Goal: Task Accomplishment & Management: Manage account settings

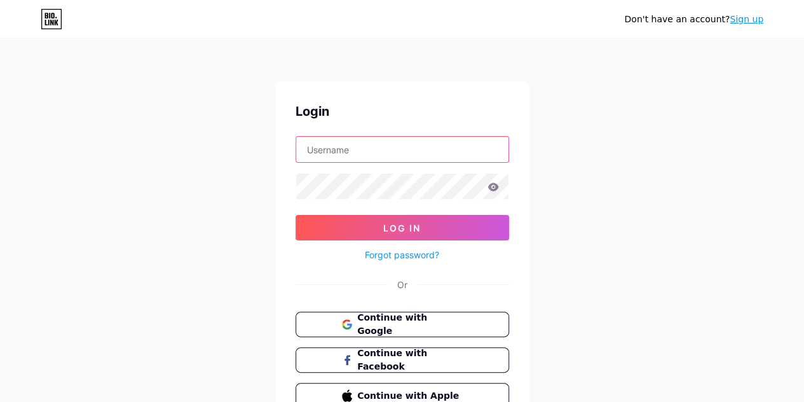
click at [413, 144] on input "text" at bounding box center [402, 149] width 212 height 25
type input "[EMAIL_ADDRESS][DOMAIN_NAME]"
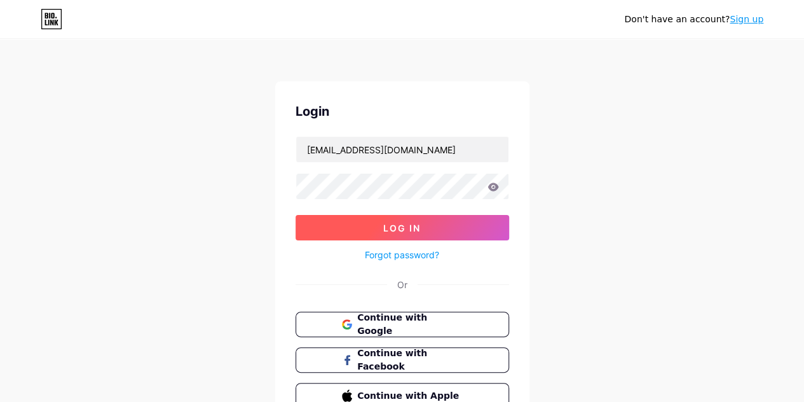
click at [412, 224] on span "Log In" at bounding box center [401, 227] width 37 height 11
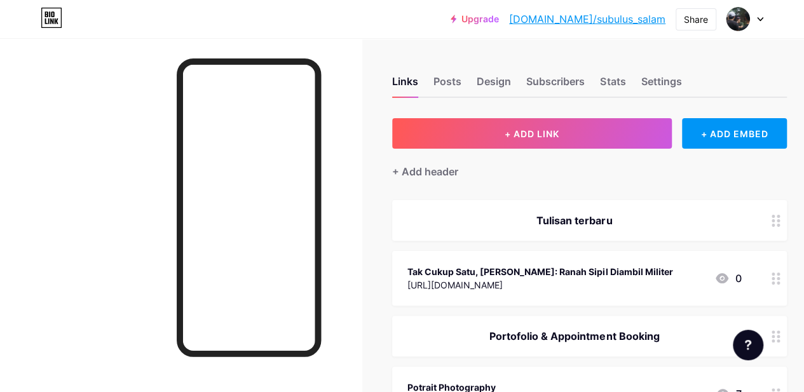
scroll to position [51, 0]
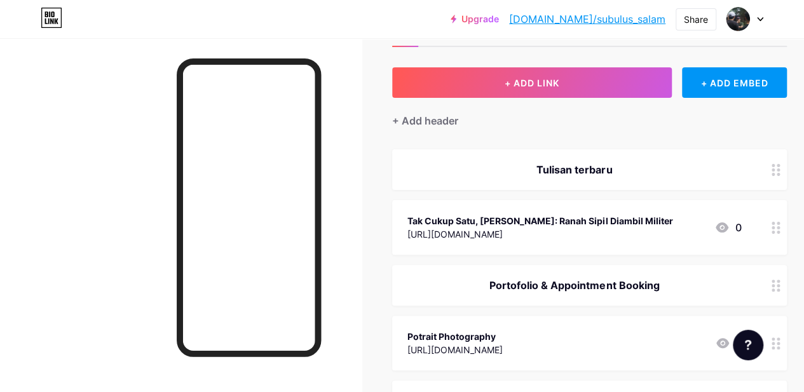
click at [672, 222] on div "Tak Cukup Satu, [PERSON_NAME]: Ranah Sipil Diambil Militer" at bounding box center [539, 220] width 265 height 13
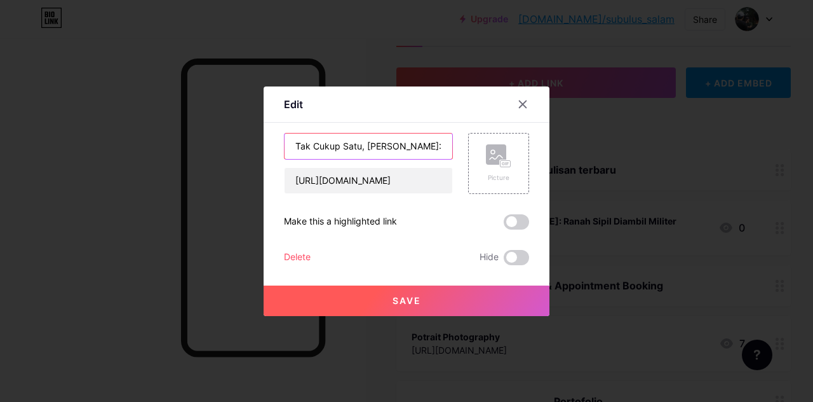
click at [416, 148] on input "Tak Cukup Satu, [PERSON_NAME]: Ranah Sipil Diambil Militer" at bounding box center [369, 145] width 168 height 25
click at [524, 104] on icon at bounding box center [523, 104] width 10 height 10
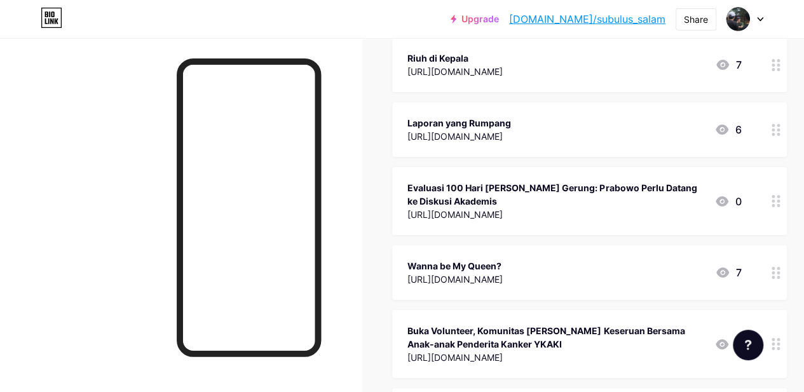
scroll to position [2286, 0]
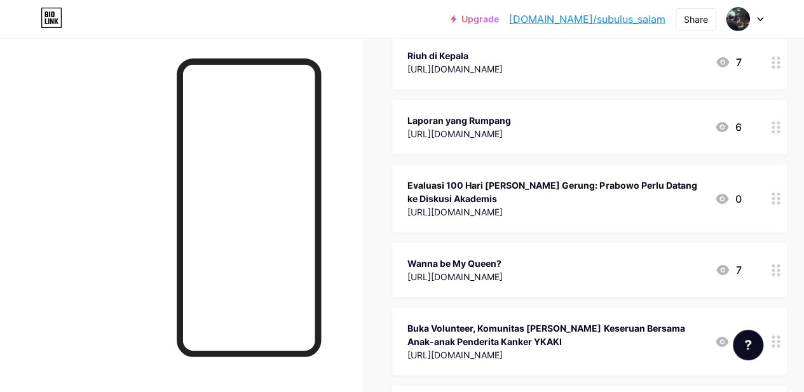
click at [559, 322] on div "Buka Volunteer, Komunitas [PERSON_NAME] Keseruan Bersama Anak-anak Penderita Ka…" at bounding box center [555, 335] width 297 height 27
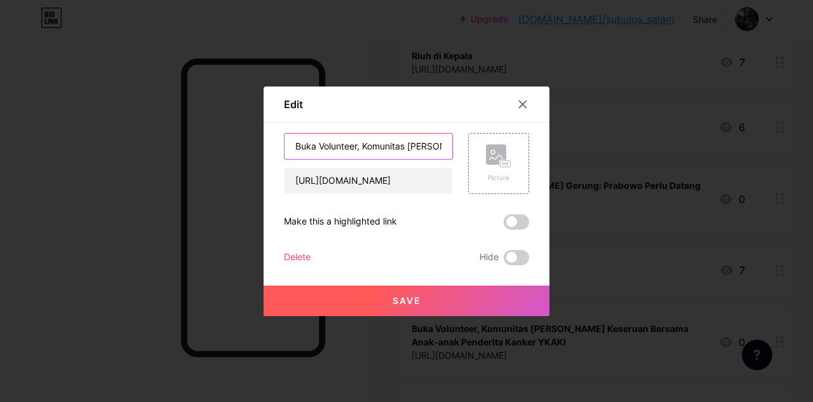
click at [412, 142] on input "Buka Volunteer, Komunitas [PERSON_NAME] Keseruan Bersama Anak-anak Penderita Ka…" at bounding box center [369, 145] width 168 height 25
click at [518, 100] on icon at bounding box center [523, 104] width 10 height 10
